Goal: Task Accomplishment & Management: Complete application form

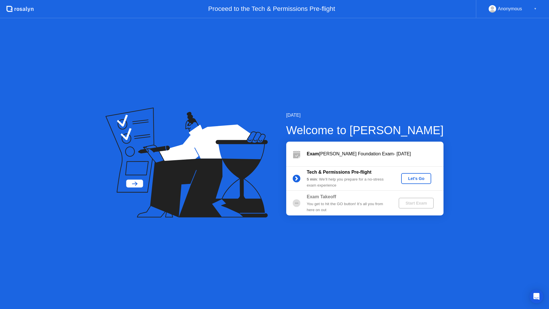
click at [419, 176] on div "Let's Go" at bounding box center [415, 178] width 25 height 5
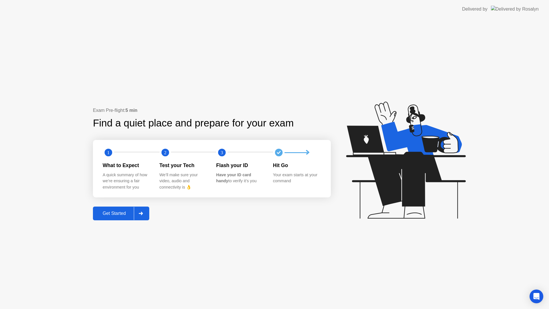
click at [112, 211] on div "Get Started" at bounding box center [114, 213] width 39 height 5
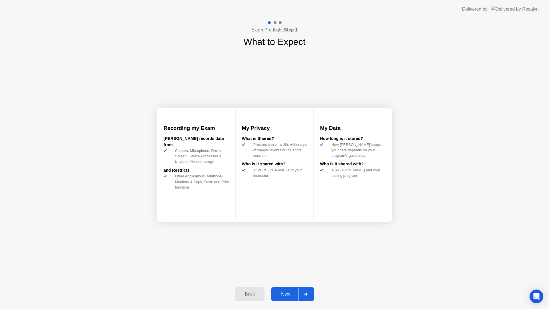
click at [292, 295] on div "Next" at bounding box center [285, 293] width 25 height 5
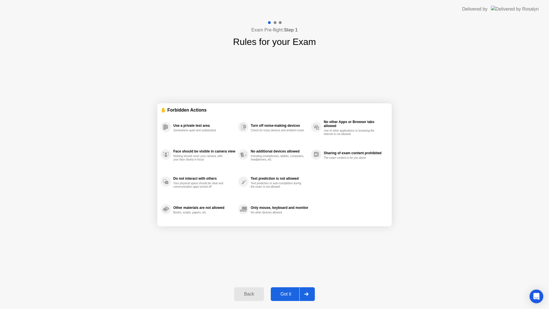
click at [292, 294] on div "Got it" at bounding box center [285, 293] width 27 height 5
select select "**********"
select select "*******"
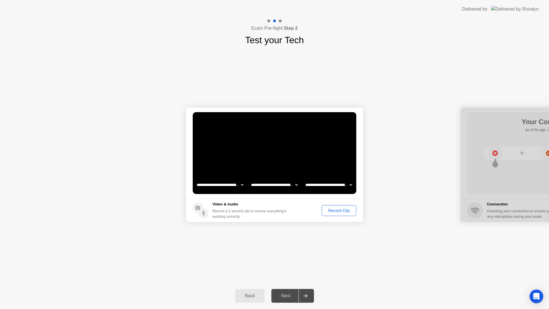
click at [335, 213] on button "Record Clip" at bounding box center [338, 210] width 35 height 11
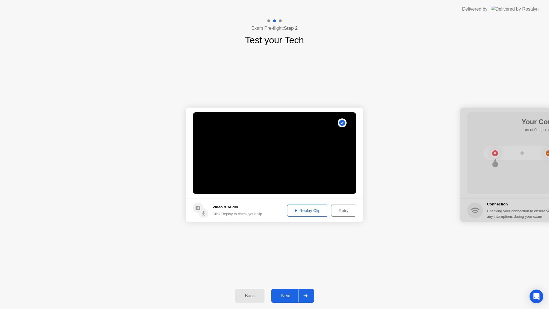
click at [315, 209] on div "Replay Clip" at bounding box center [307, 210] width 37 height 5
click at [295, 211] on icon at bounding box center [296, 210] width 2 height 3
click at [290, 293] on div "Next" at bounding box center [285, 295] width 25 height 5
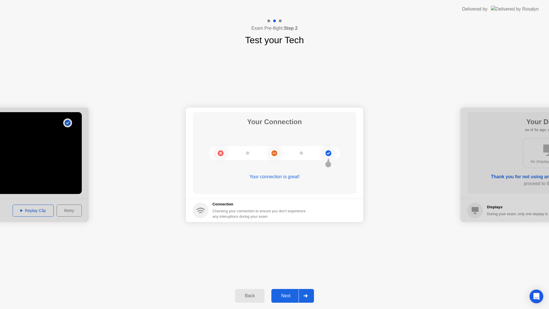
click at [291, 291] on button "Next" at bounding box center [292, 296] width 43 height 14
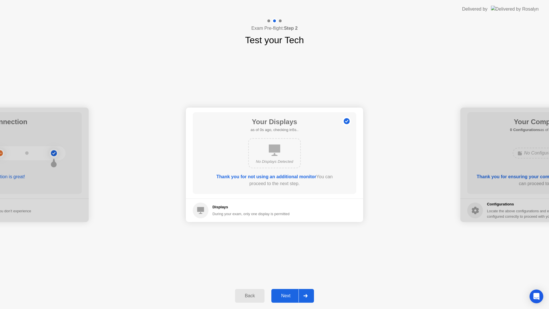
click at [291, 291] on button "Next" at bounding box center [292, 296] width 43 height 14
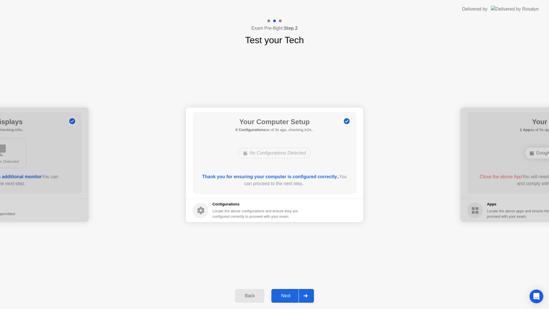
click at [291, 291] on button "Next" at bounding box center [292, 296] width 43 height 14
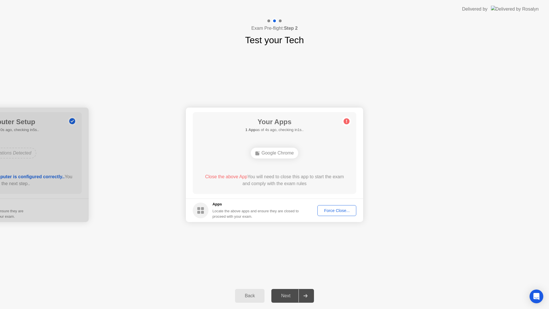
click at [335, 211] on div "Force Close..." at bounding box center [336, 210] width 35 height 5
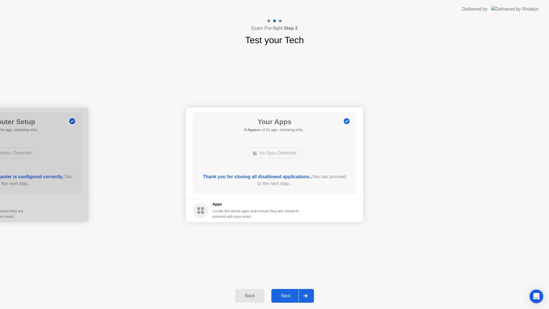
click at [286, 297] on div "Next" at bounding box center [285, 295] width 25 height 5
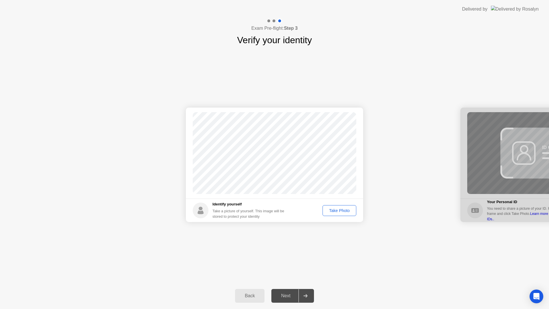
click at [337, 212] on div "Take Photo" at bounding box center [339, 210] width 30 height 5
click at [287, 293] on div "Next" at bounding box center [285, 295] width 25 height 5
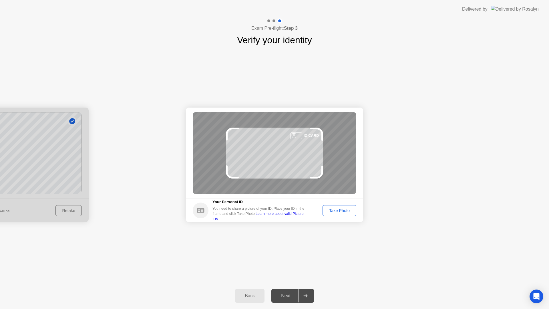
click at [335, 215] on button "Take Photo" at bounding box center [339, 210] width 34 height 11
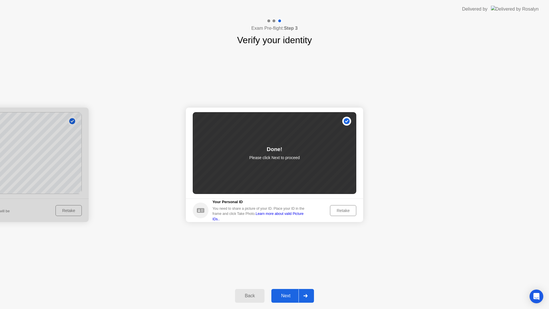
click at [289, 297] on div "Next" at bounding box center [285, 295] width 25 height 5
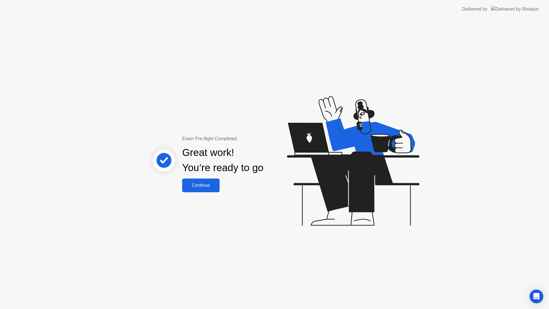
click at [215, 188] on div "Continue" at bounding box center [201, 185] width 34 height 5
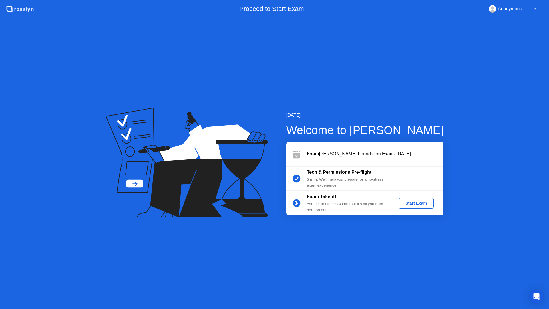
click at [417, 206] on button "Start Exam" at bounding box center [415, 202] width 35 height 11
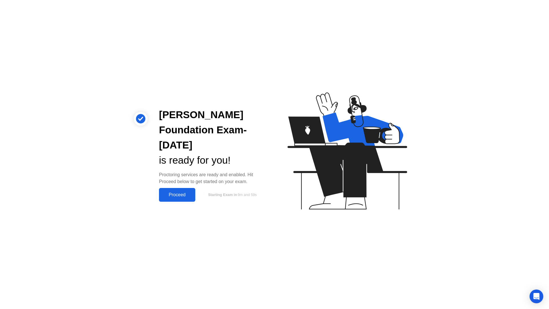
click at [182, 193] on div "Proceed" at bounding box center [177, 194] width 33 height 5
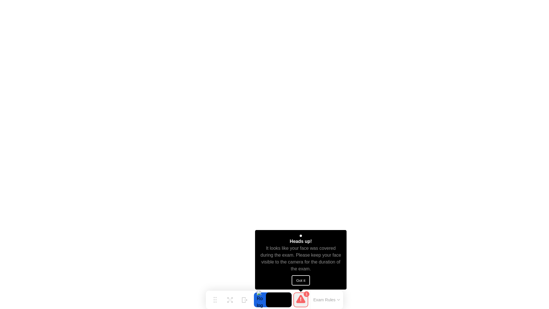
click at [303, 283] on button "Got it" at bounding box center [300, 280] width 18 height 10
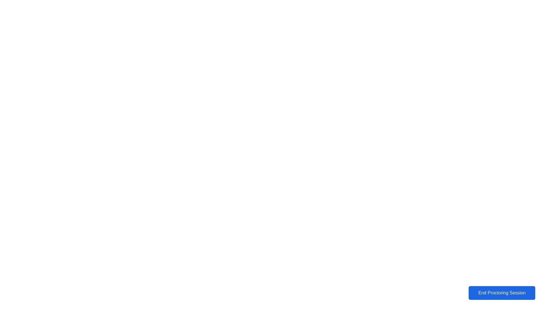
click at [519, 293] on div "End Proctoring Session" at bounding box center [501, 292] width 63 height 5
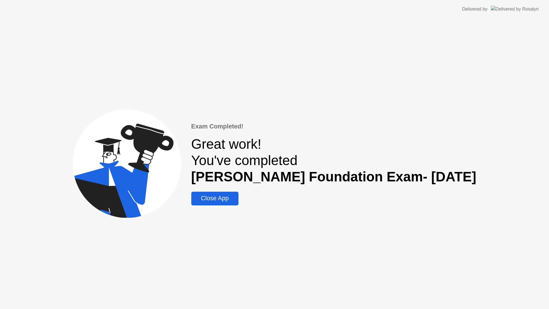
click at [218, 200] on div "Close App" at bounding box center [215, 198] width 44 height 7
